Goal: Information Seeking & Learning: Learn about a topic

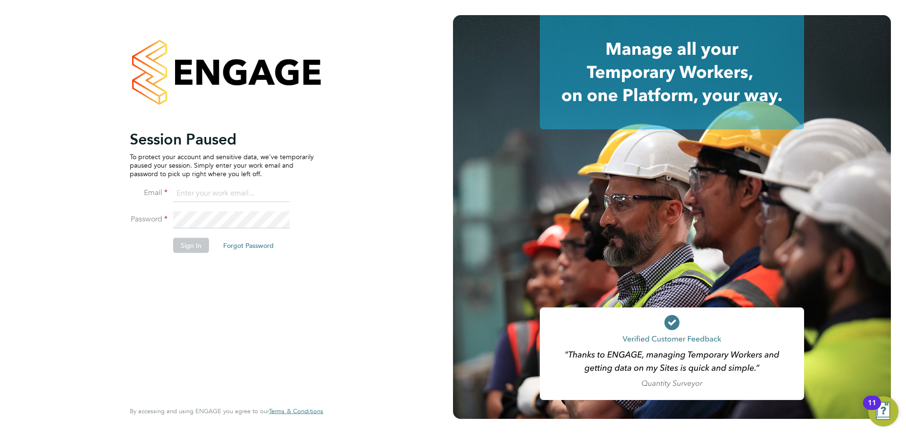
click at [207, 198] on input at bounding box center [231, 193] width 117 height 17
click at [219, 190] on input at bounding box center [231, 193] width 117 height 17
type input "adamj@xede.co.uk"
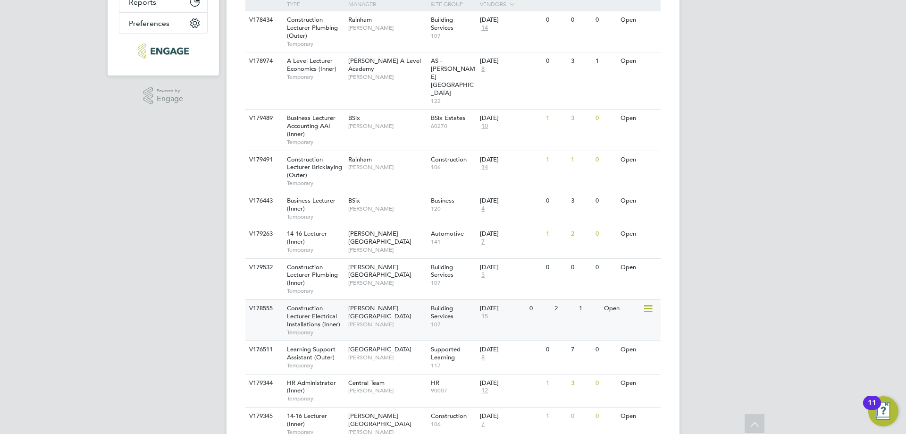
scroll to position [283, 0]
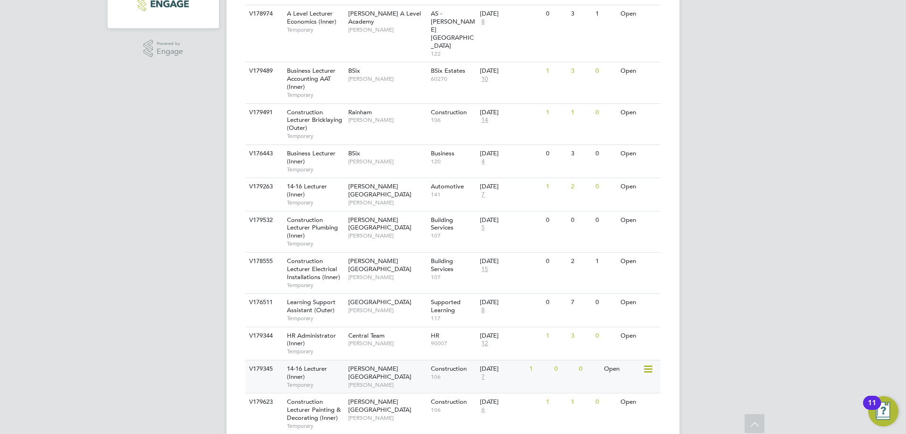
click at [327, 360] on div "14-16 Lecturer (Inner) Temporary" at bounding box center [313, 376] width 66 height 33
click at [372, 178] on div "Hackney Campus Nathan Morris" at bounding box center [387, 194] width 83 height 33
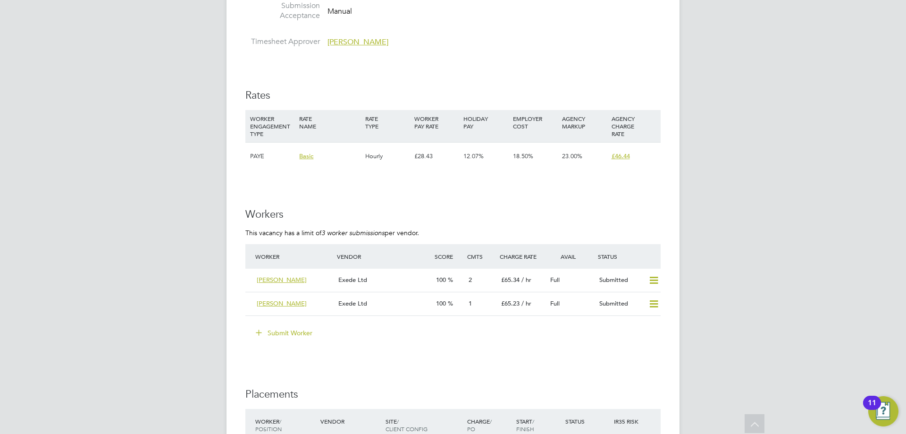
scroll to position [1652, 0]
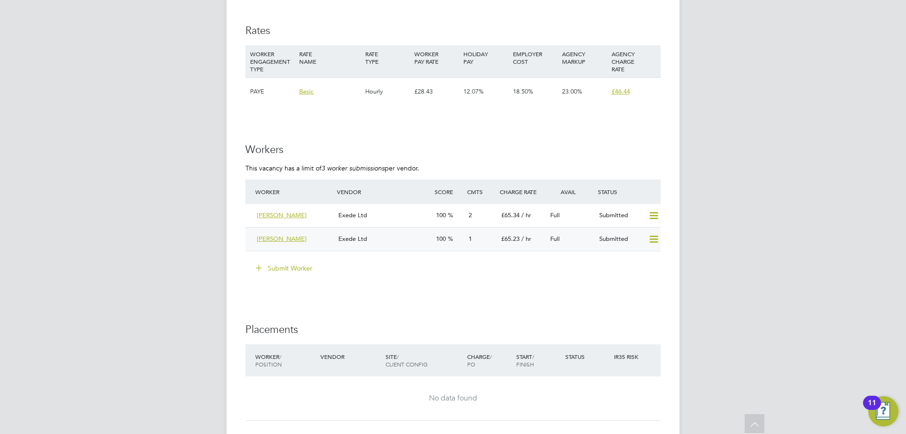
click at [316, 241] on div "[PERSON_NAME]" at bounding box center [294, 239] width 82 height 16
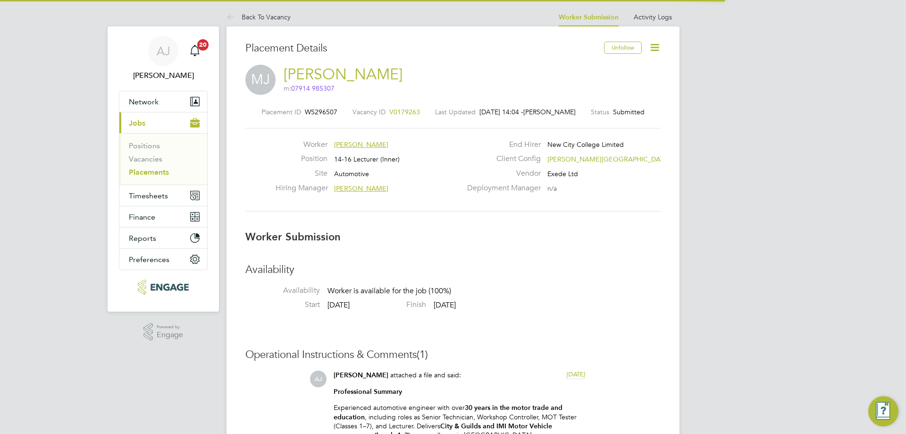
scroll to position [9, 66]
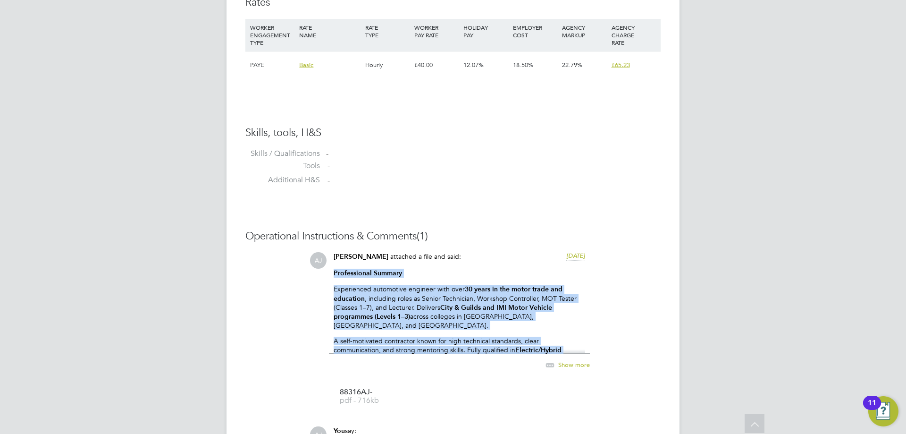
drag, startPoint x: 335, startPoint y: 271, endPoint x: 535, endPoint y: 346, distance: 214.3
click at [535, 352] on div "[PERSON_NAME] attached a file and said: [DATE] Professional Summary Experienced…" at bounding box center [459, 332] width 261 height 160
click at [582, 370] on div "Show more" at bounding box center [557, 365] width 65 height 12
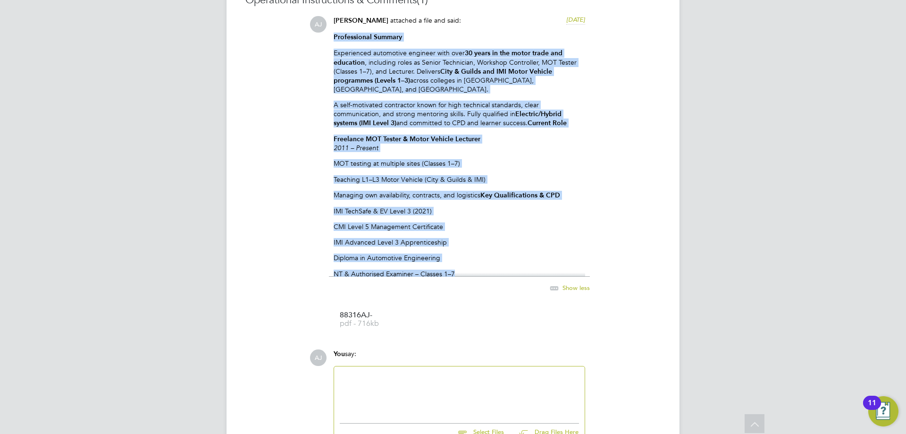
click at [463, 269] on p "NT & Authorised Examiner – Classes 1–7" at bounding box center [460, 273] width 252 height 8
click at [379, 117] on div "Professional Summary Experienced automotive engineer with over 30 years in the …" at bounding box center [460, 155] width 252 height 244
drag, startPoint x: 335, startPoint y: 38, endPoint x: 479, endPoint y: 262, distance: 266.2
click at [479, 262] on div "Professional Summary Experienced automotive engineer with over 30 years in the …" at bounding box center [460, 155] width 252 height 244
copy div "Professional Summary Experienced automotive engineer with over 30 years in the …"
